Goal: Task Accomplishment & Management: Complete application form

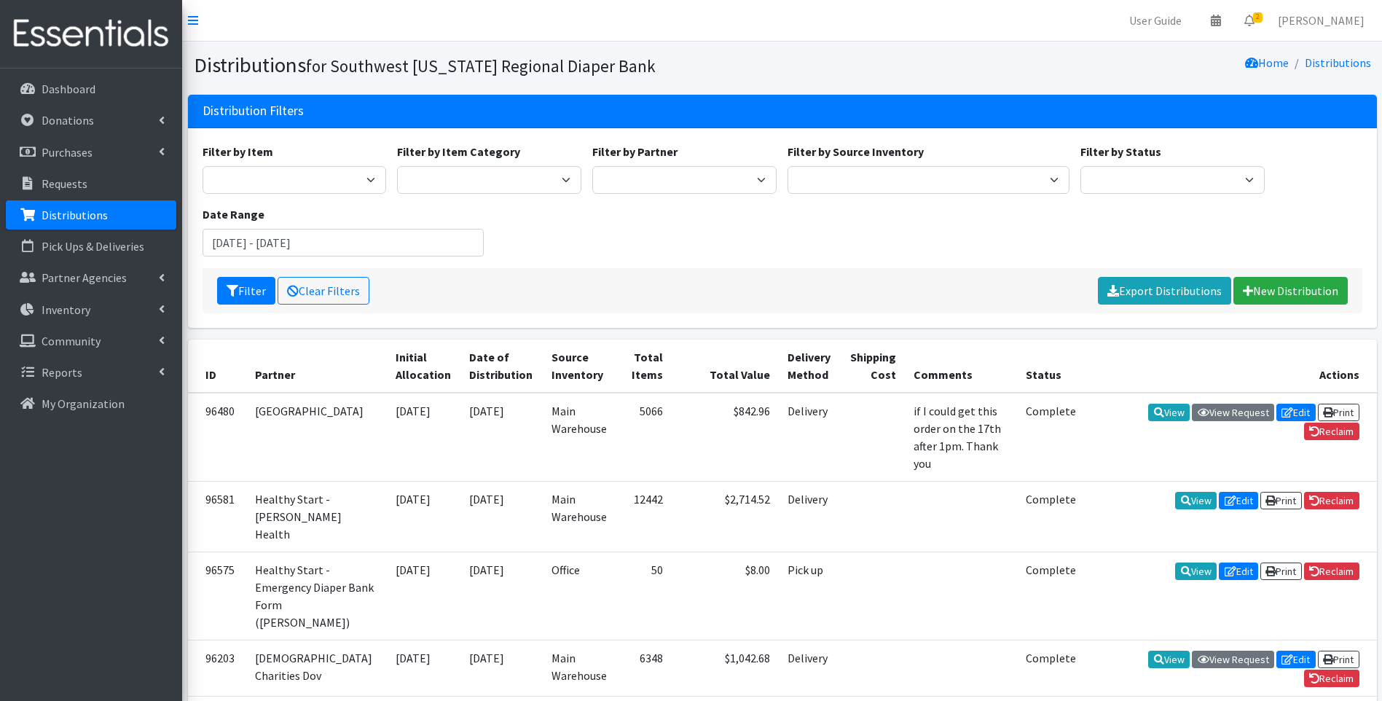
scroll to position [243, 0]
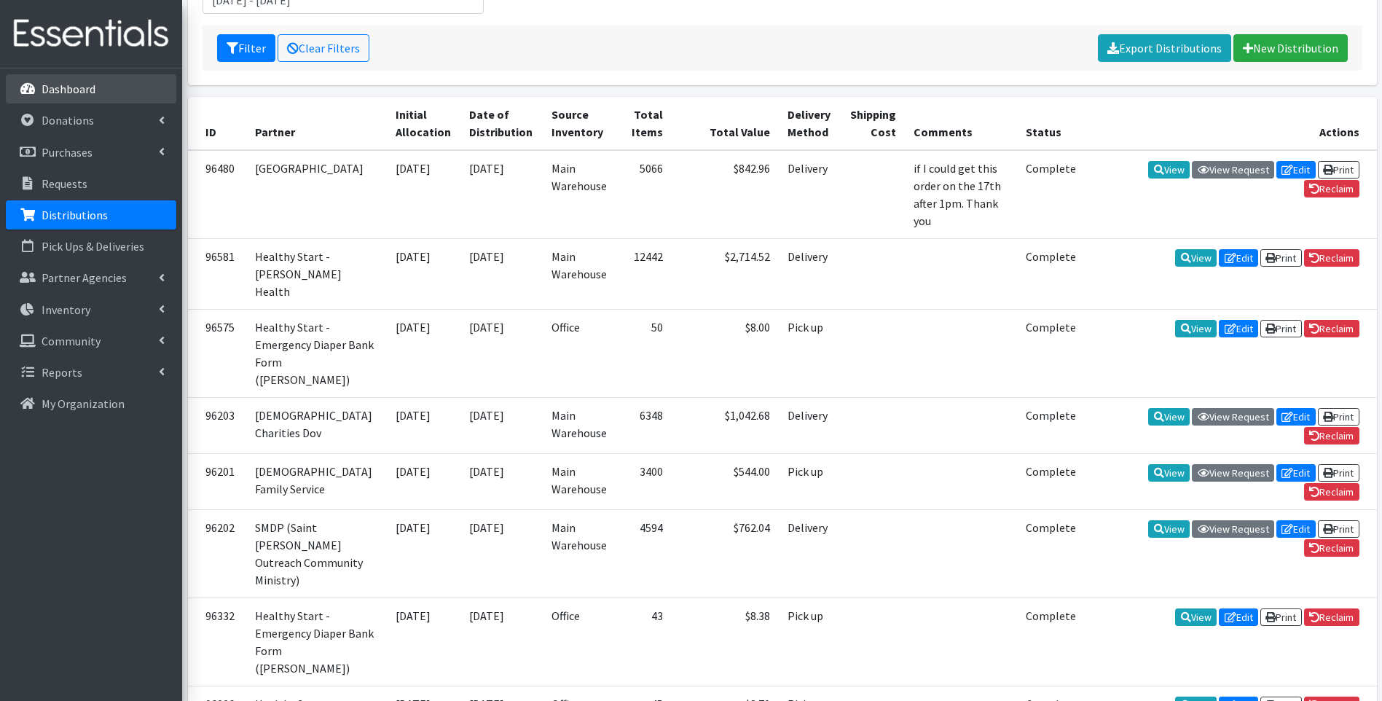
click at [58, 95] on p "Dashboard" at bounding box center [69, 89] width 54 height 15
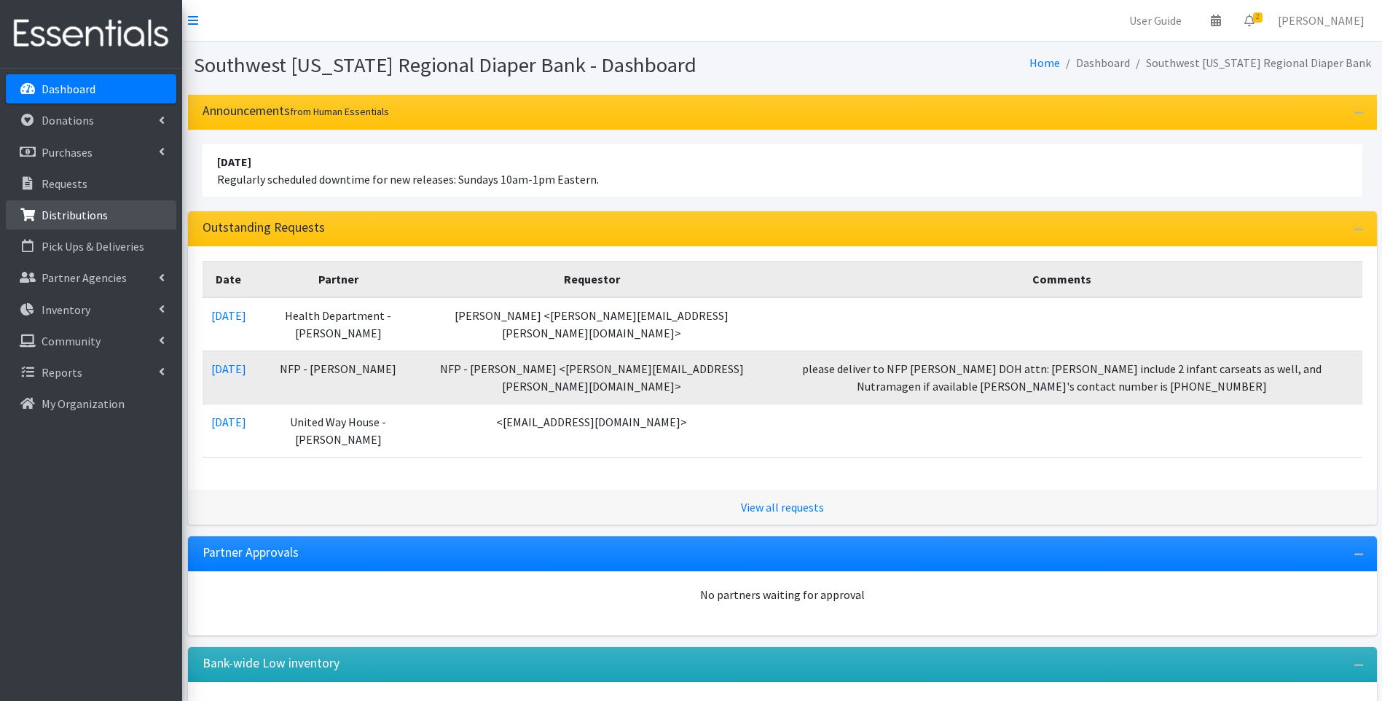
click at [85, 209] on p "Distributions" at bounding box center [75, 215] width 66 height 15
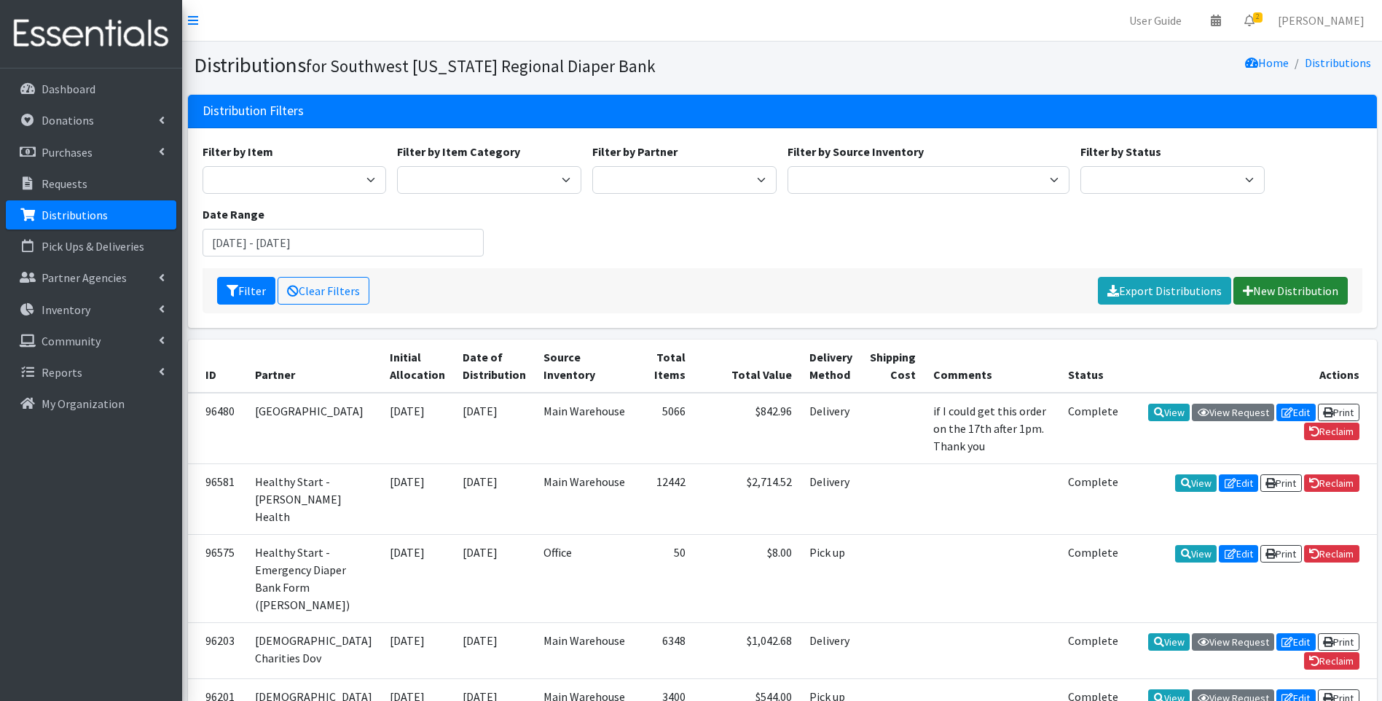
click at [1327, 300] on link "New Distribution" at bounding box center [1290, 291] width 114 height 28
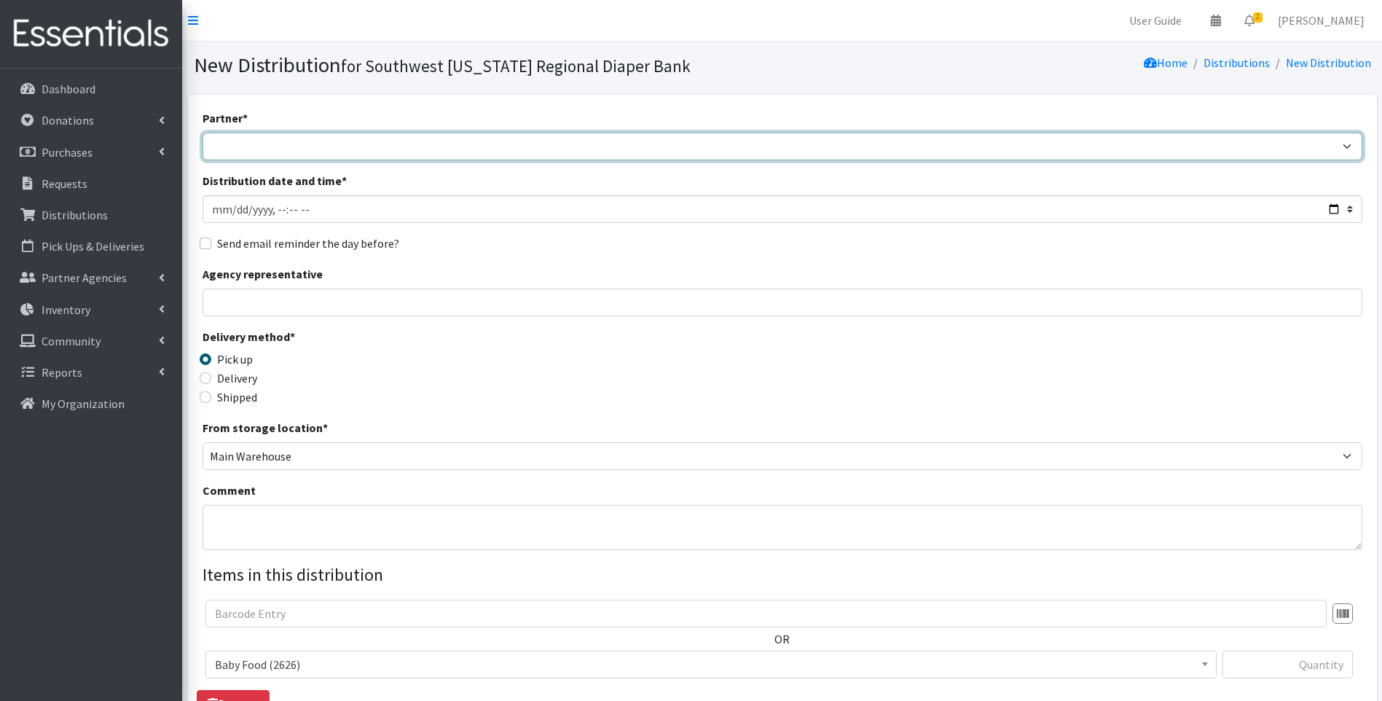
click at [288, 136] on select "ACT Abuse Counseling & Treatment Bayshore Fire Department Bonita Springs Assist…" at bounding box center [783, 147] width 1160 height 28
select select "4196"
click at [203, 133] on select "ACT Abuse Counseling & Treatment Bayshore Fire Department Bonita Springs Assist…" at bounding box center [783, 147] width 1160 height 28
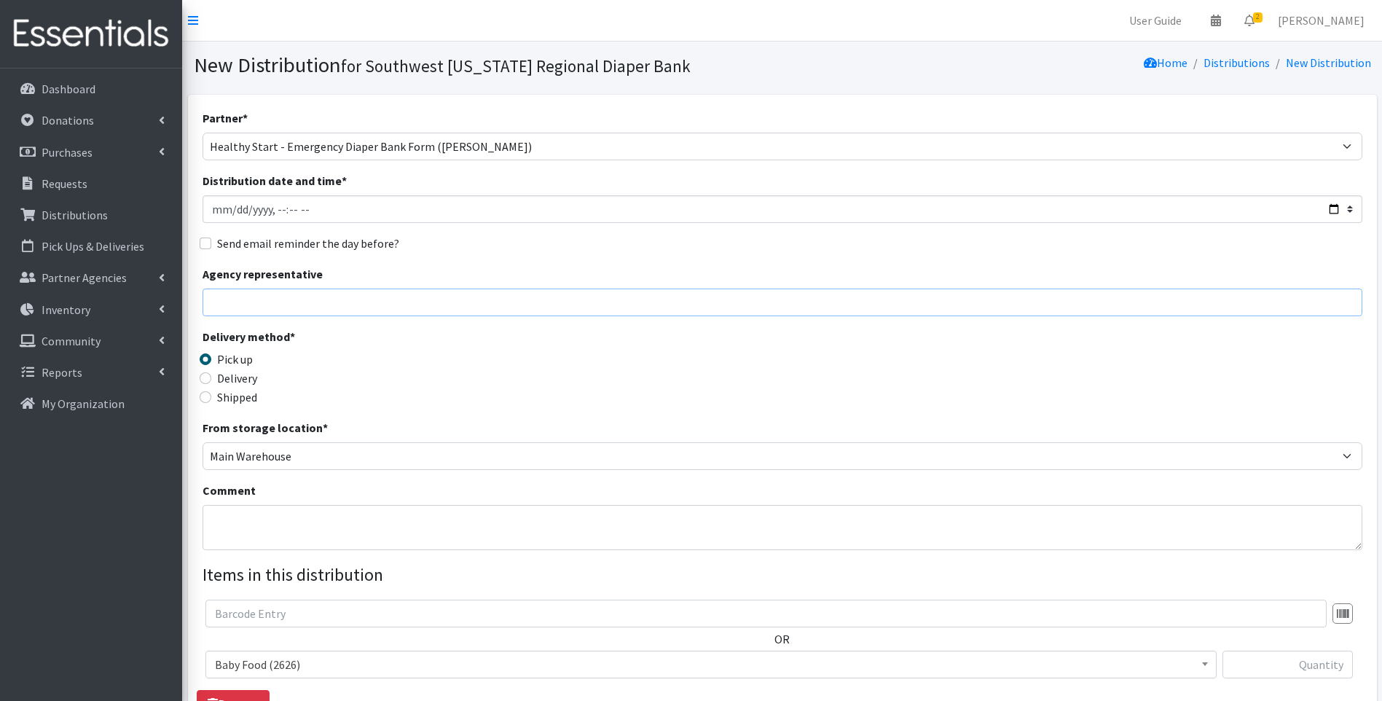
click at [533, 300] on input "Agency representative" at bounding box center [783, 303] width 1160 height 28
type input "Viviana"
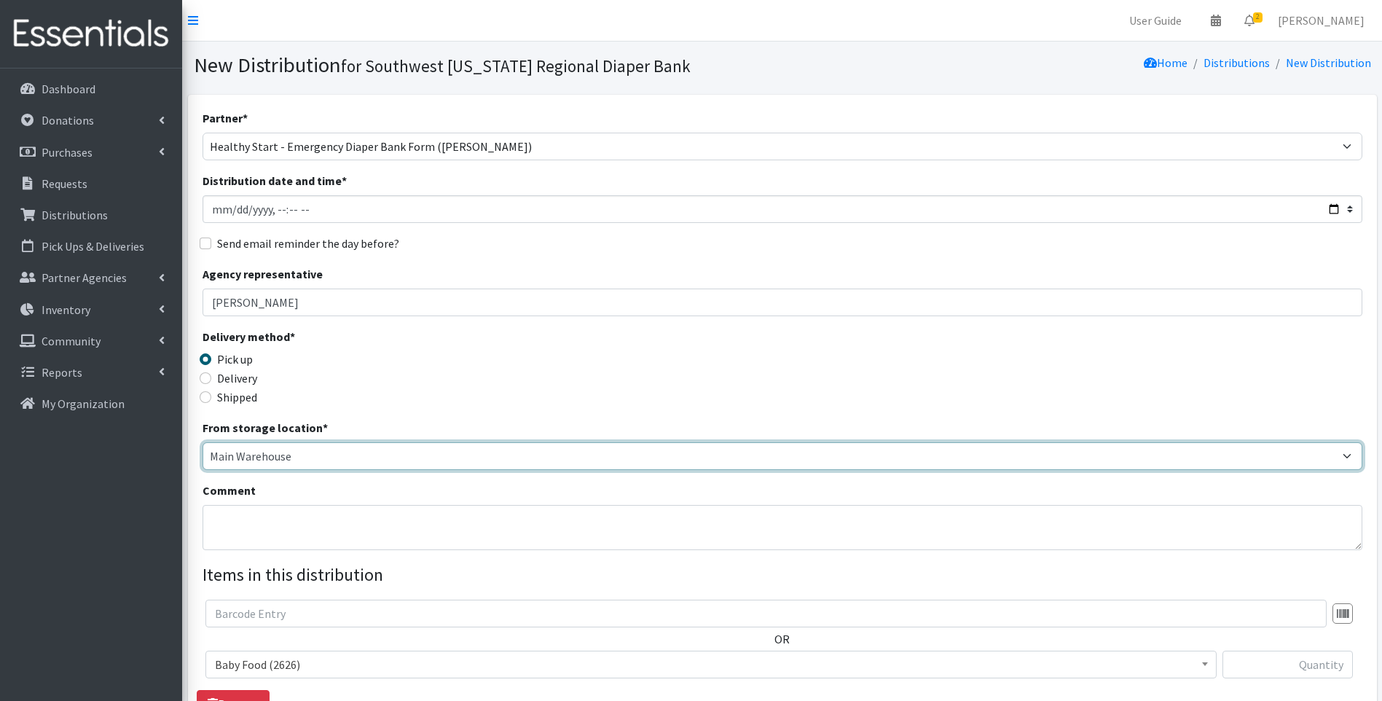
click at [283, 460] on select "Main Warehouse Office United Way Warehouse Winkler" at bounding box center [783, 456] width 1160 height 28
select select "335"
click at [203, 442] on select "Main Warehouse Office United Way Warehouse Winkler" at bounding box center [783, 456] width 1160 height 28
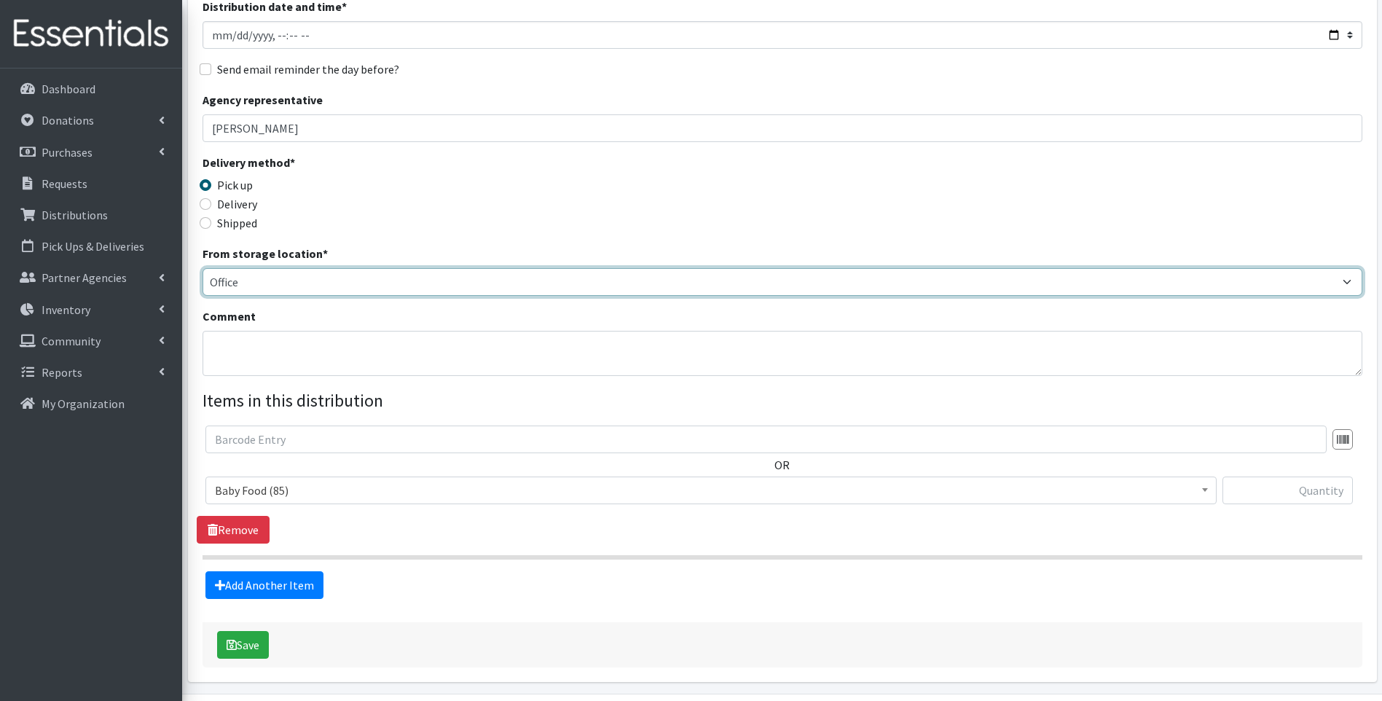
scroll to position [221, 0]
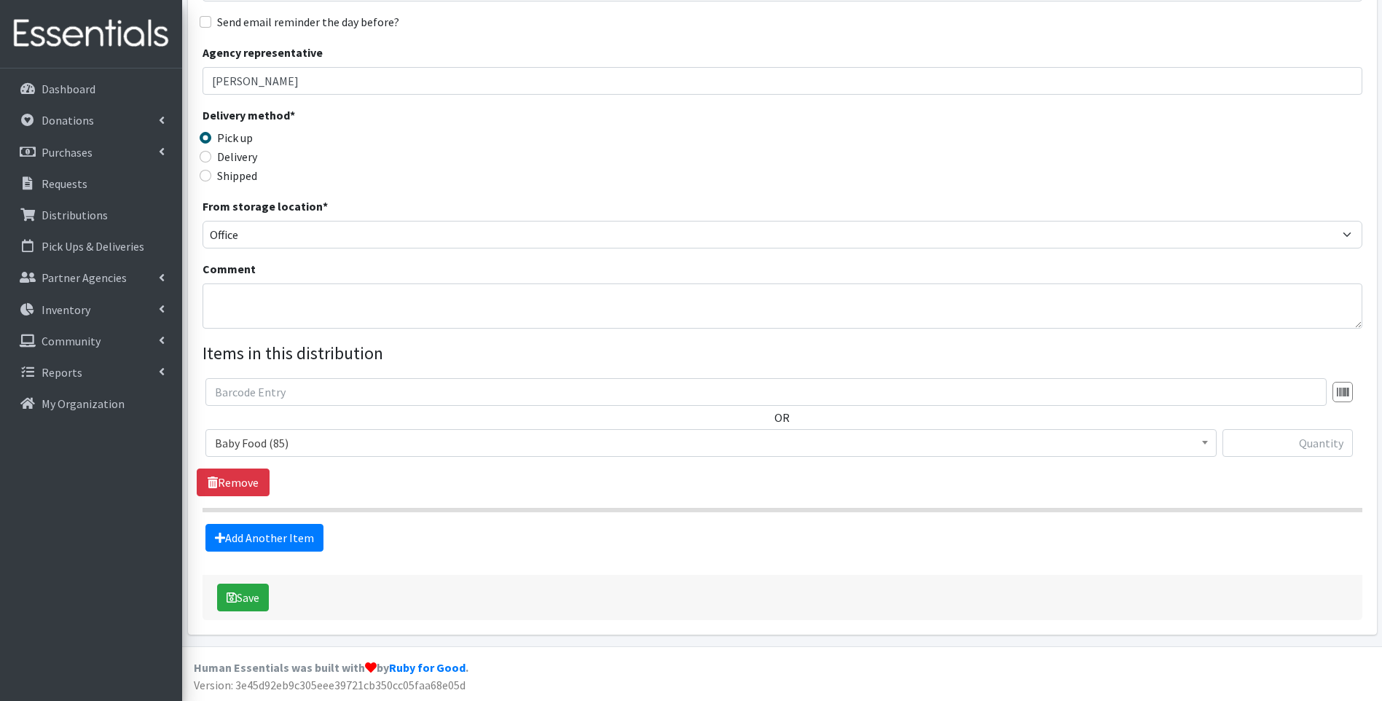
click at [357, 440] on span "Baby Food (85)" at bounding box center [711, 443] width 992 height 20
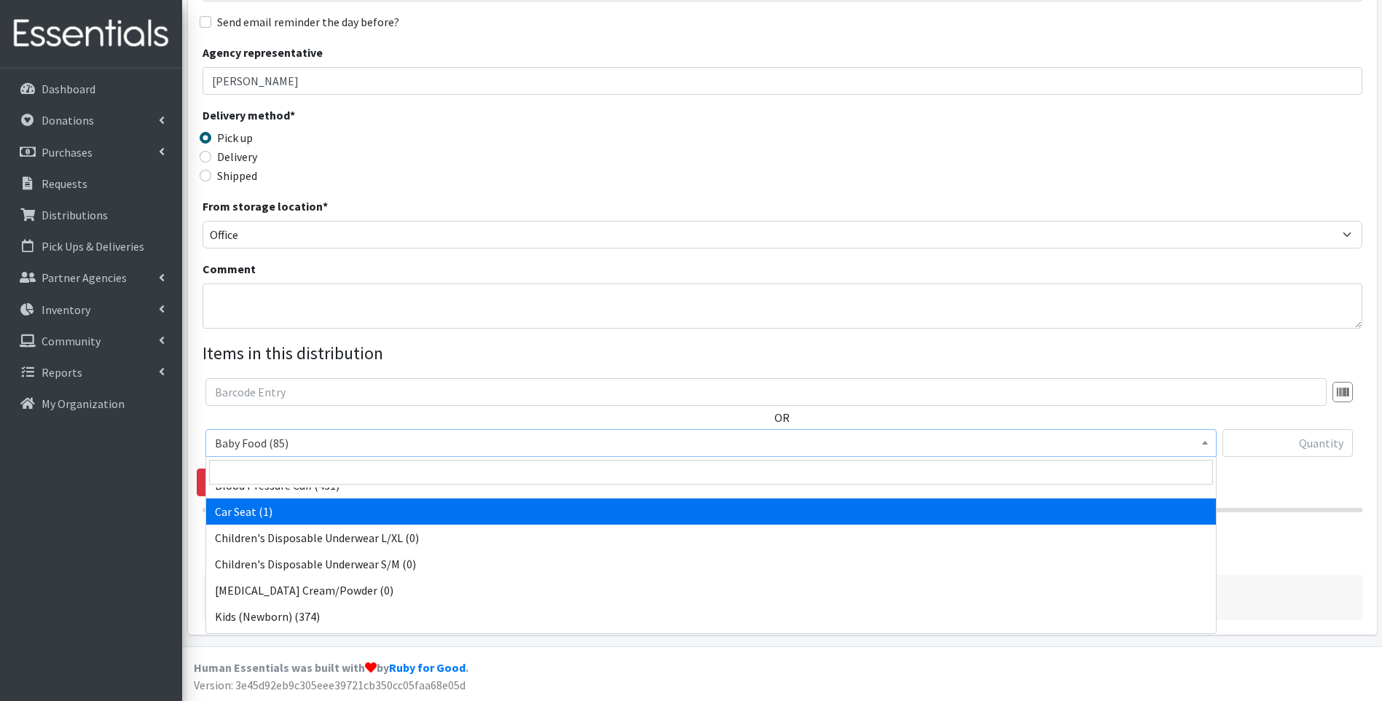
scroll to position [340, 0]
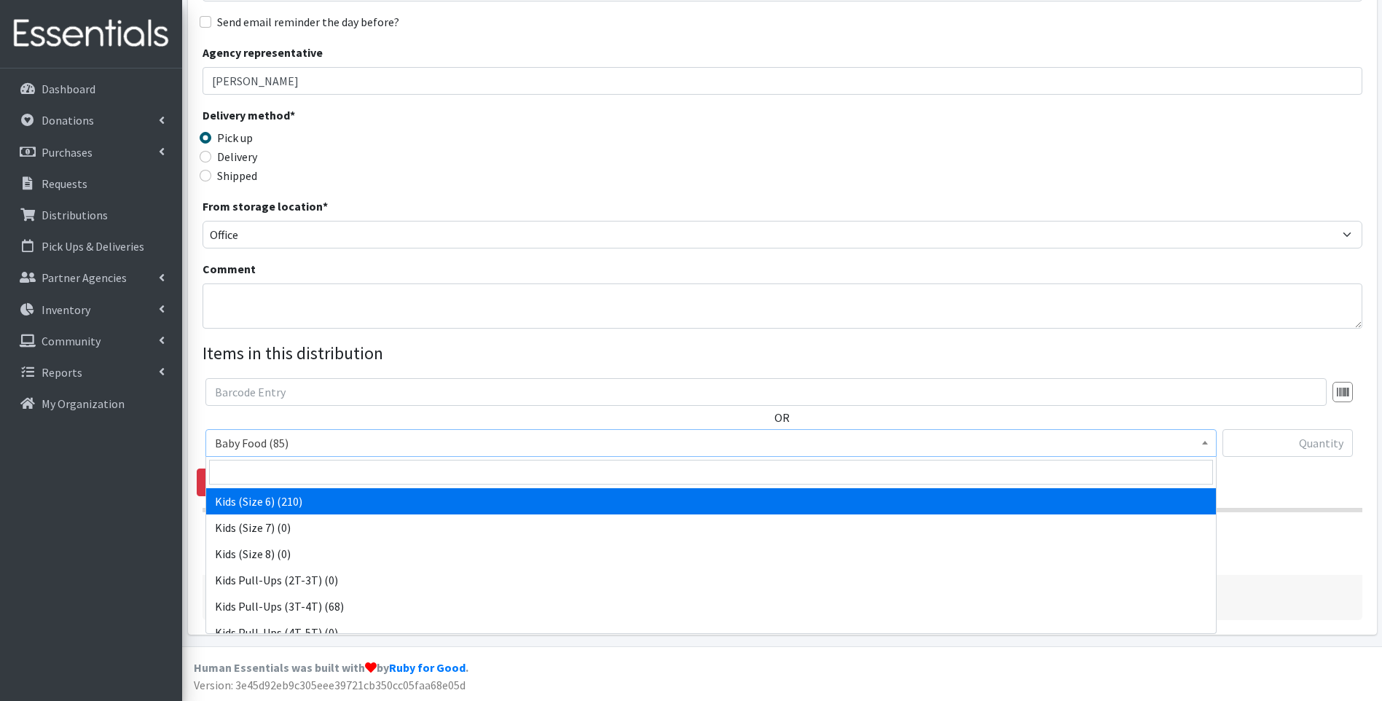
select select "10062"
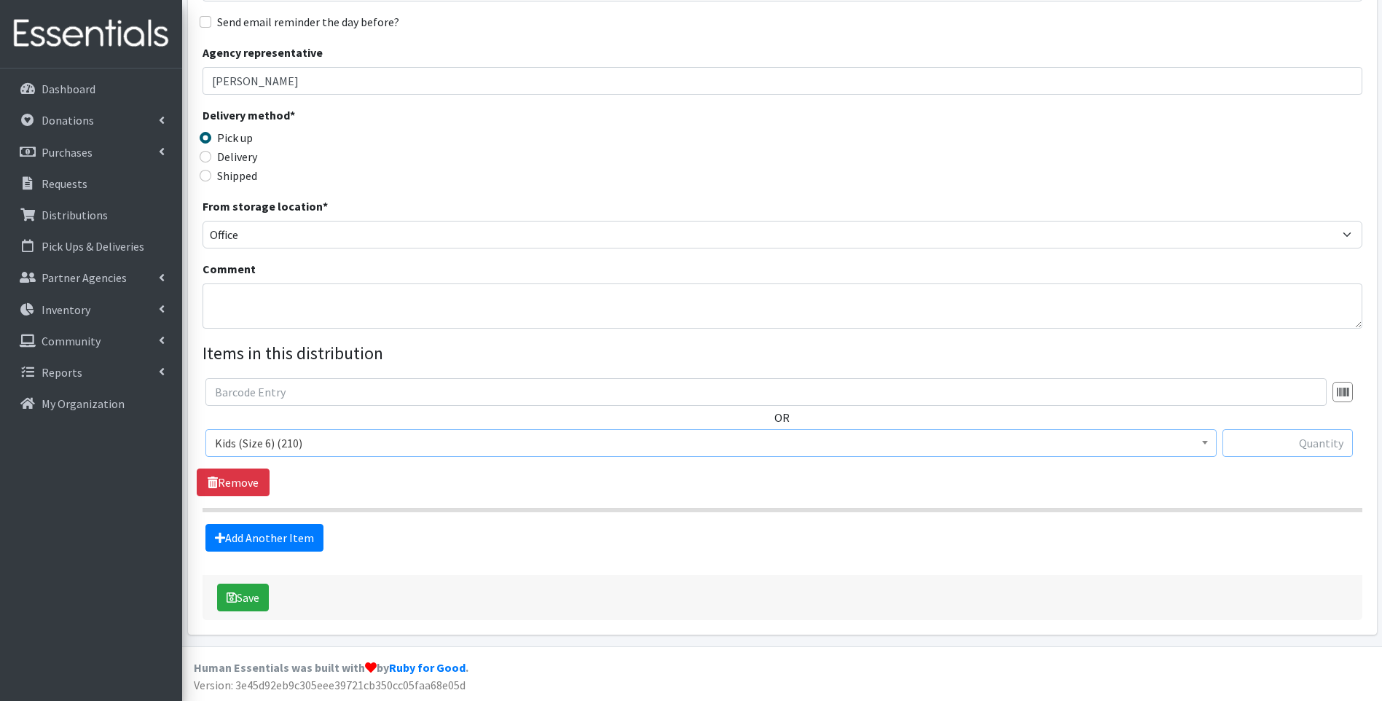
click at [1271, 442] on input "text" at bounding box center [1288, 443] width 130 height 28
type input "42"
click at [248, 611] on div "Save" at bounding box center [783, 597] width 1160 height 45
click at [248, 603] on button "Save" at bounding box center [243, 598] width 52 height 28
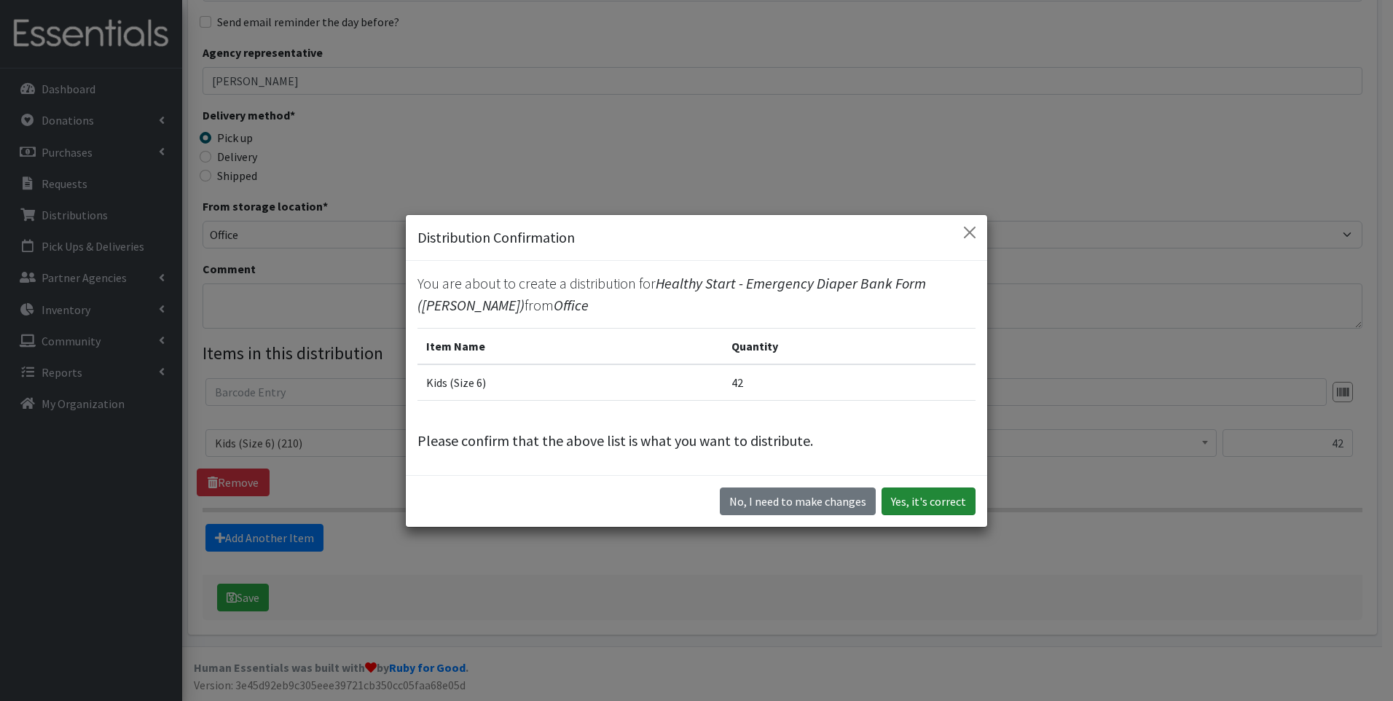
click at [908, 505] on button "Yes, it's correct" at bounding box center [929, 501] width 94 height 28
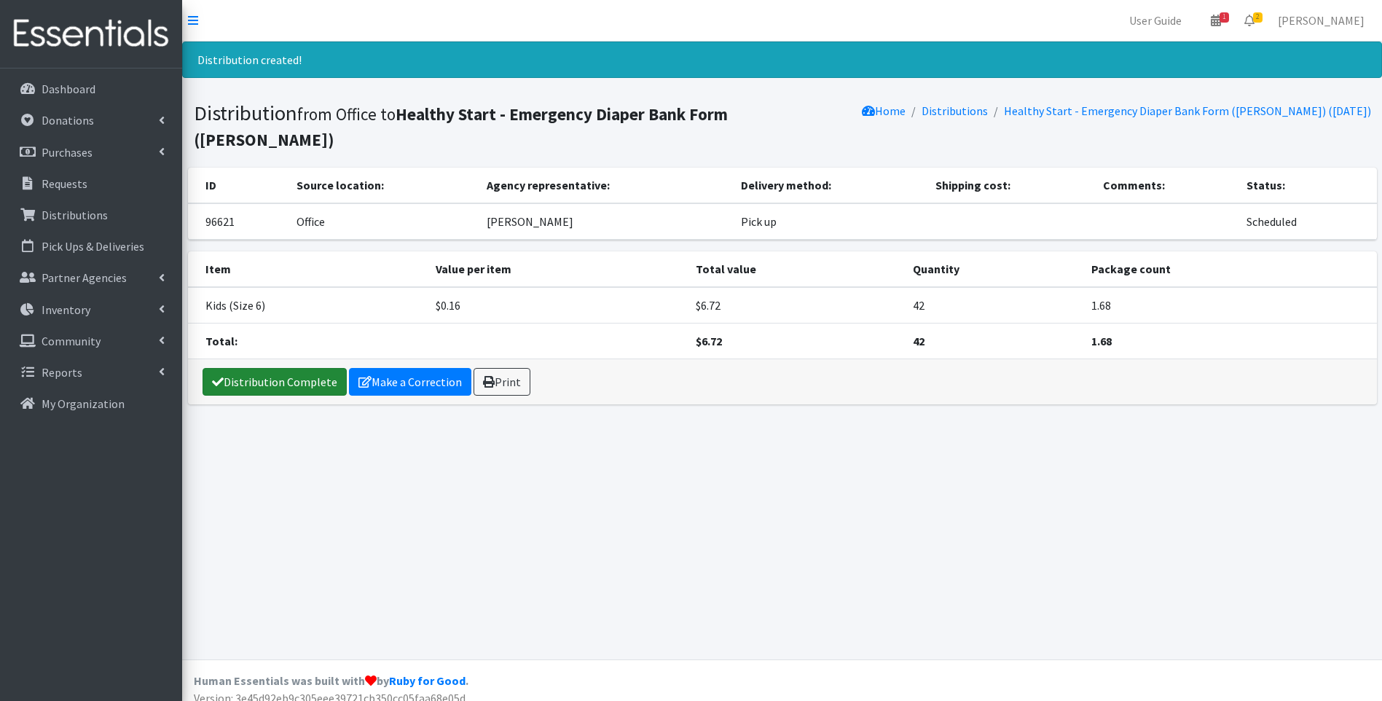
click at [286, 368] on link "Distribution Complete" at bounding box center [275, 382] width 144 height 28
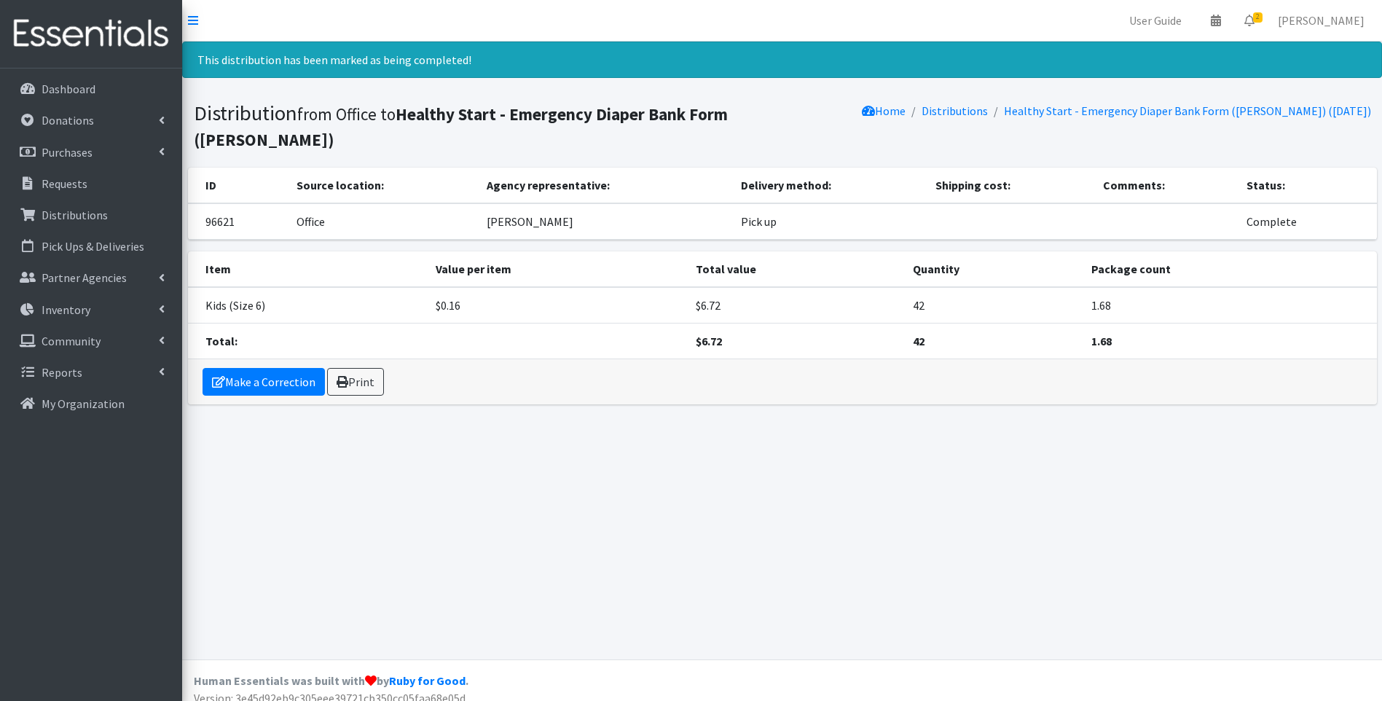
click at [106, 25] on img at bounding box center [91, 33] width 170 height 49
